Goal: Task Accomplishment & Management: Manage account settings

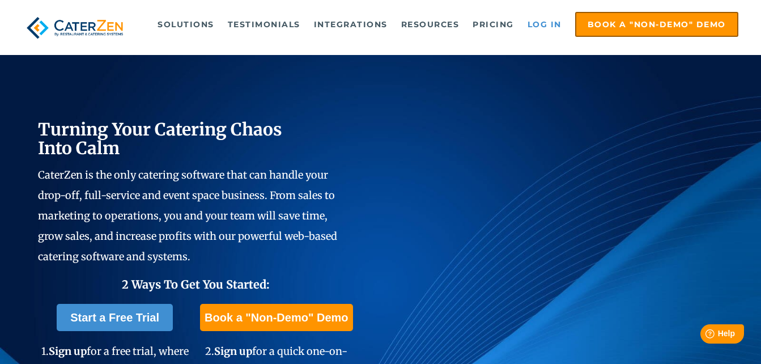
click at [532, 27] on link "Log in" at bounding box center [544, 24] width 45 height 23
click at [548, 27] on link "Log in" at bounding box center [544, 24] width 45 height 23
